Goal: Task Accomplishment & Management: Manage account settings

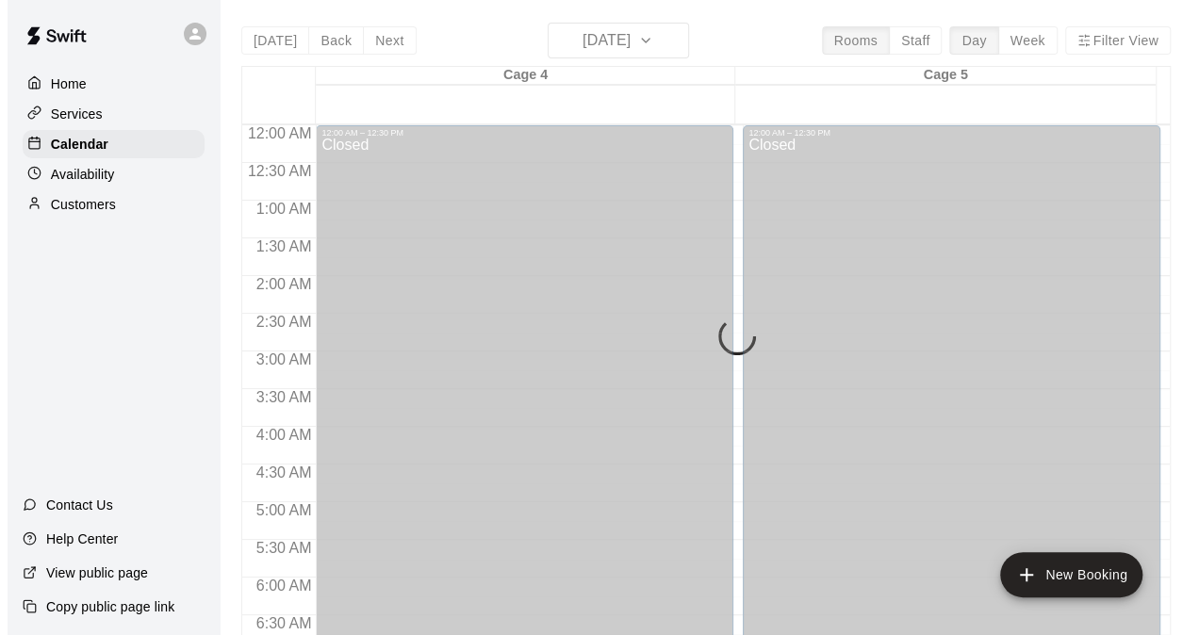
scroll to position [1150, 0]
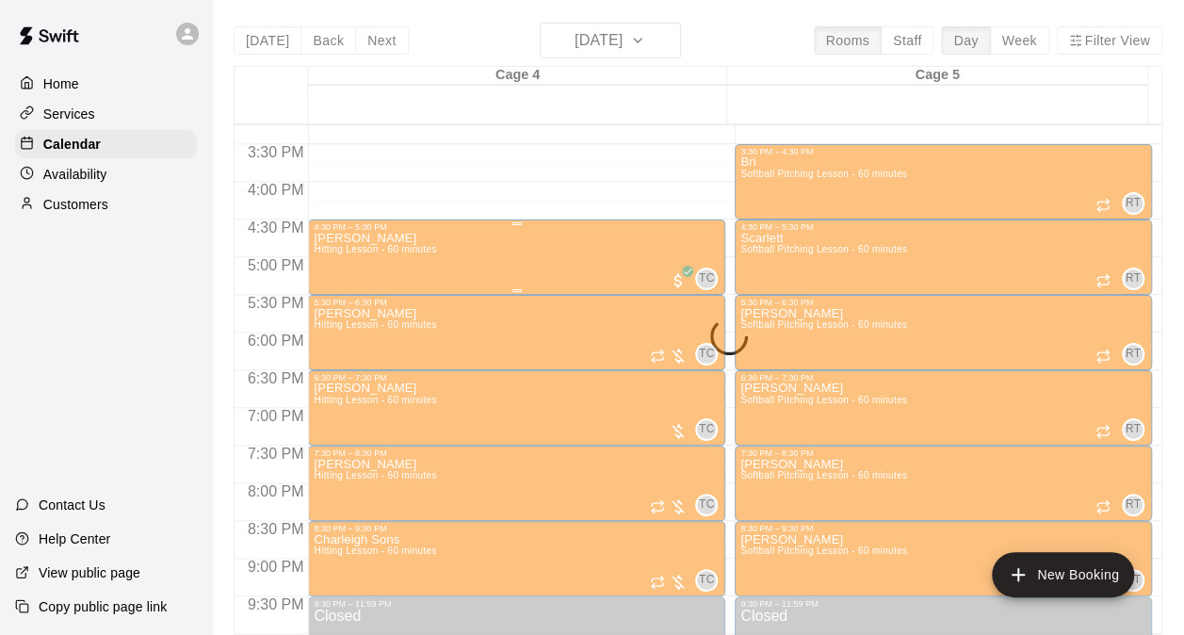
click at [497, 268] on div "[PERSON_NAME] Hitting Lesson - 60 minutes TC 0" at bounding box center [517, 549] width 406 height 635
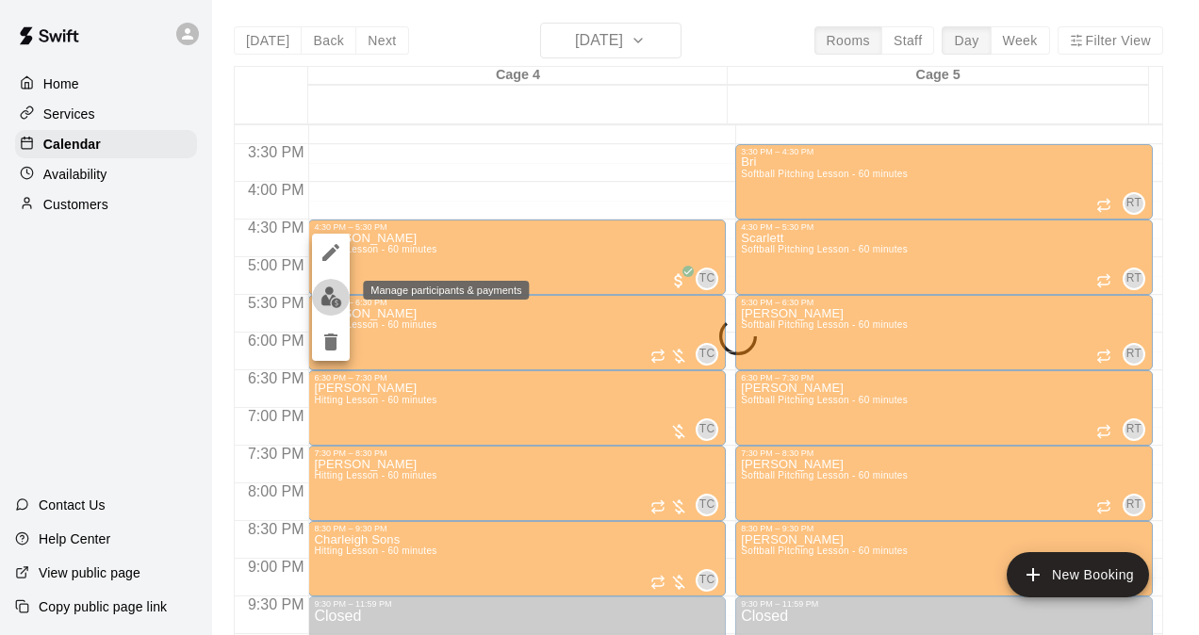
click at [328, 285] on button "edit" at bounding box center [331, 297] width 38 height 37
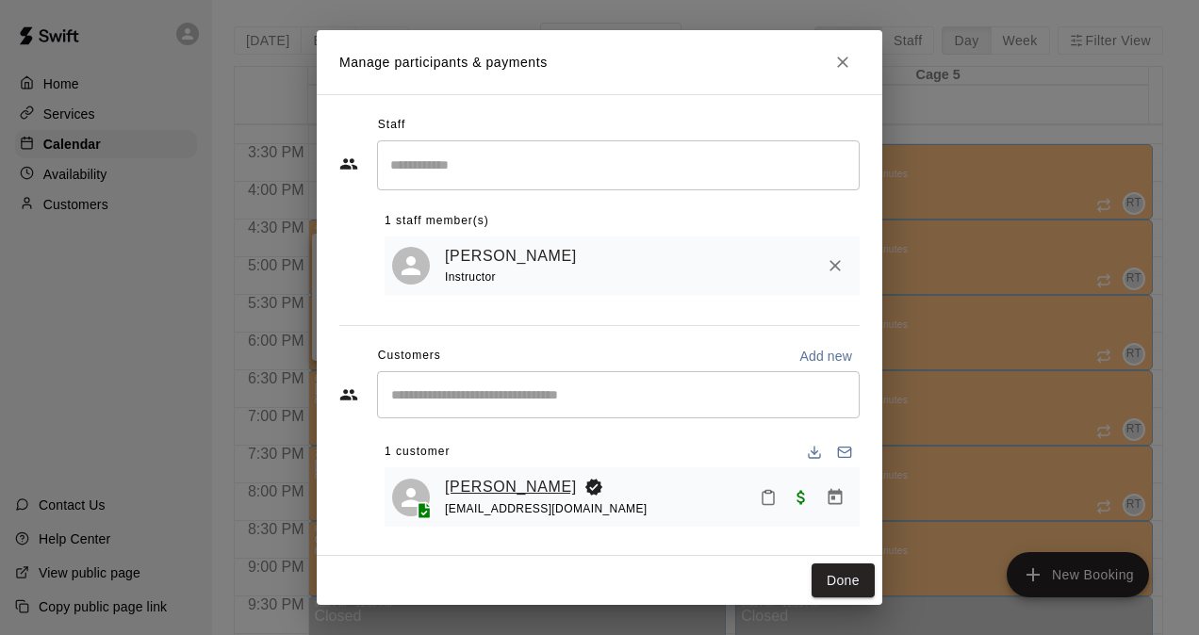
click at [471, 485] on link "[PERSON_NAME]" at bounding box center [511, 487] width 132 height 24
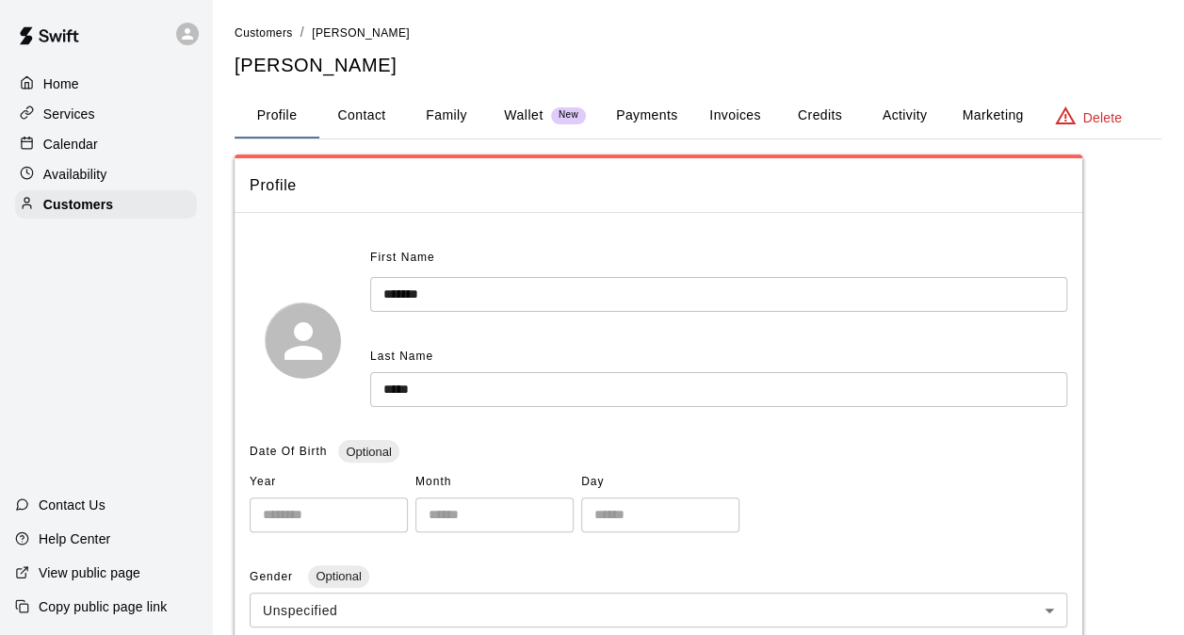
click at [382, 109] on button "Contact" at bounding box center [361, 115] width 85 height 45
select select "**"
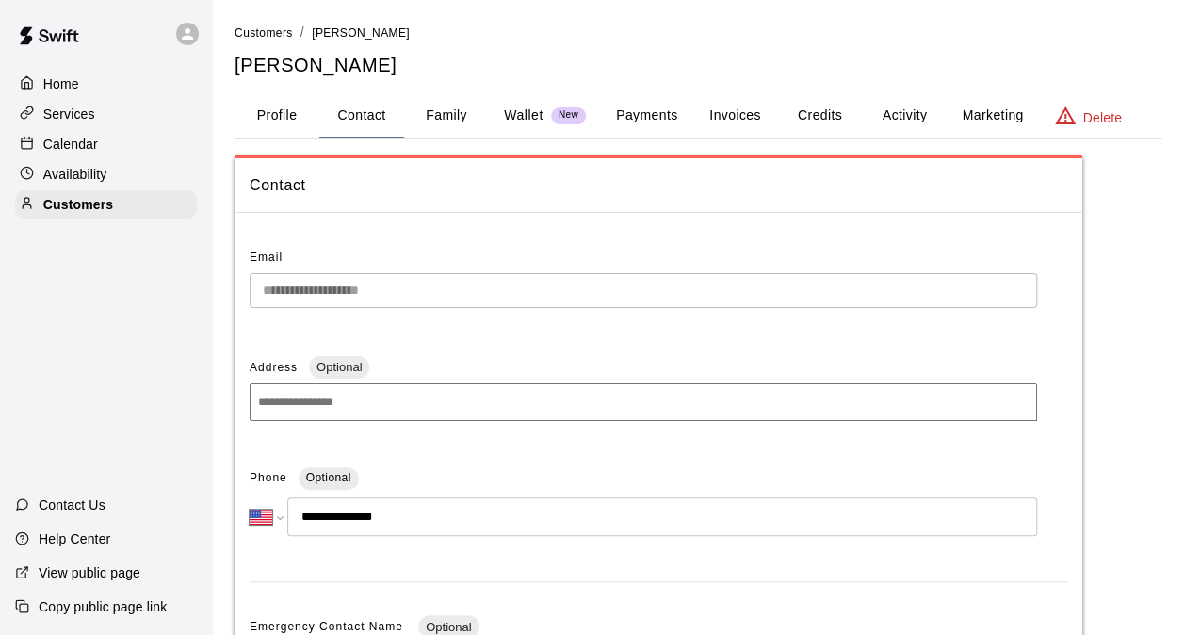
click at [92, 123] on p "Services" at bounding box center [69, 114] width 52 height 19
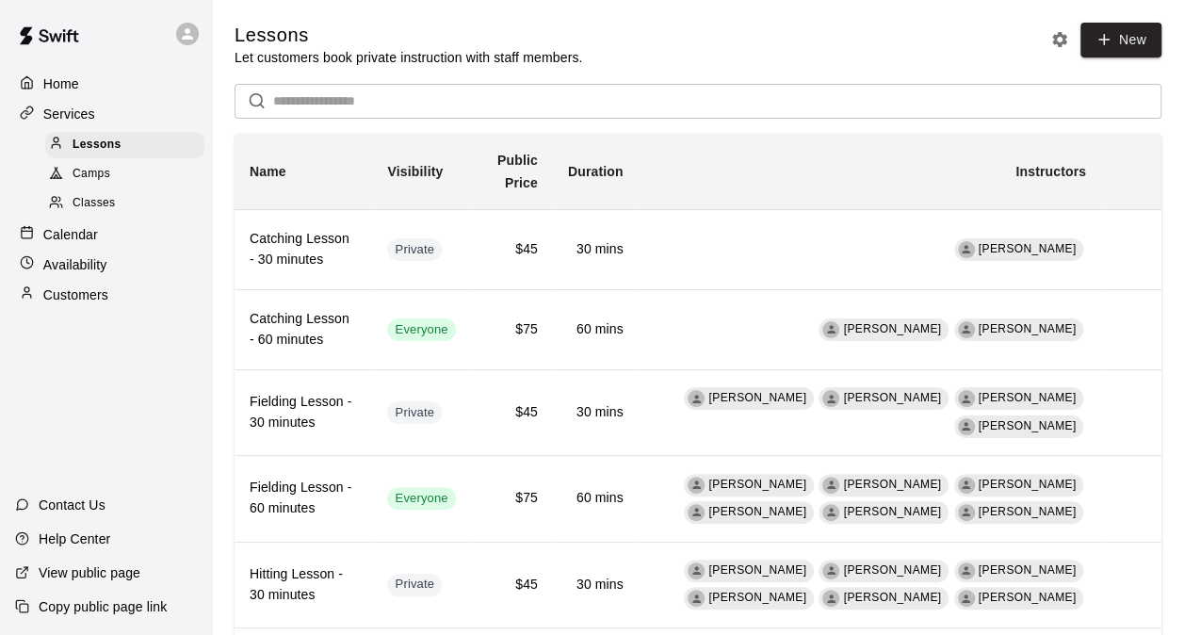
click at [80, 90] on div "Home" at bounding box center [106, 84] width 182 height 28
